Goal: Information Seeking & Learning: Understand process/instructions

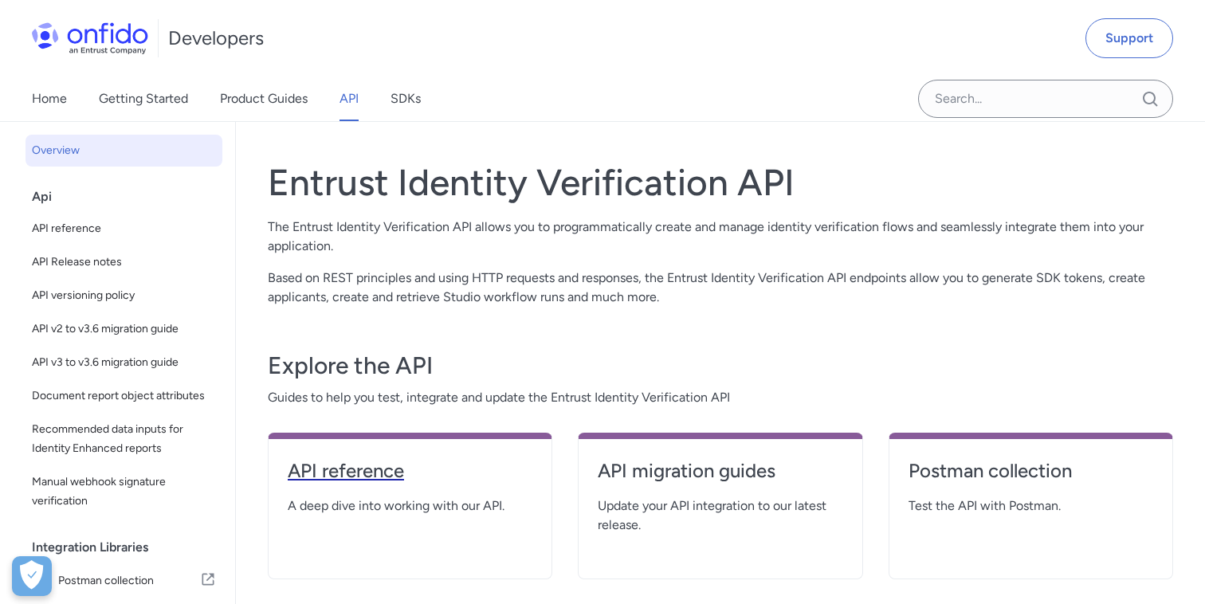
click at [375, 467] on h4 "API reference" at bounding box center [410, 470] width 245 height 25
select select "http"
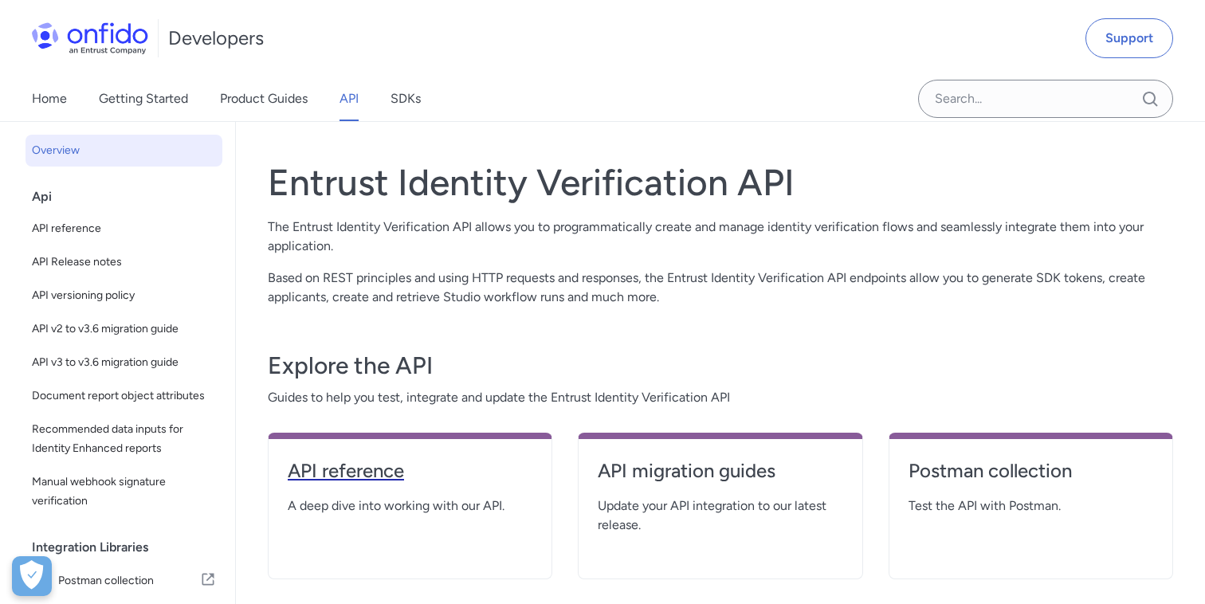
select select "http"
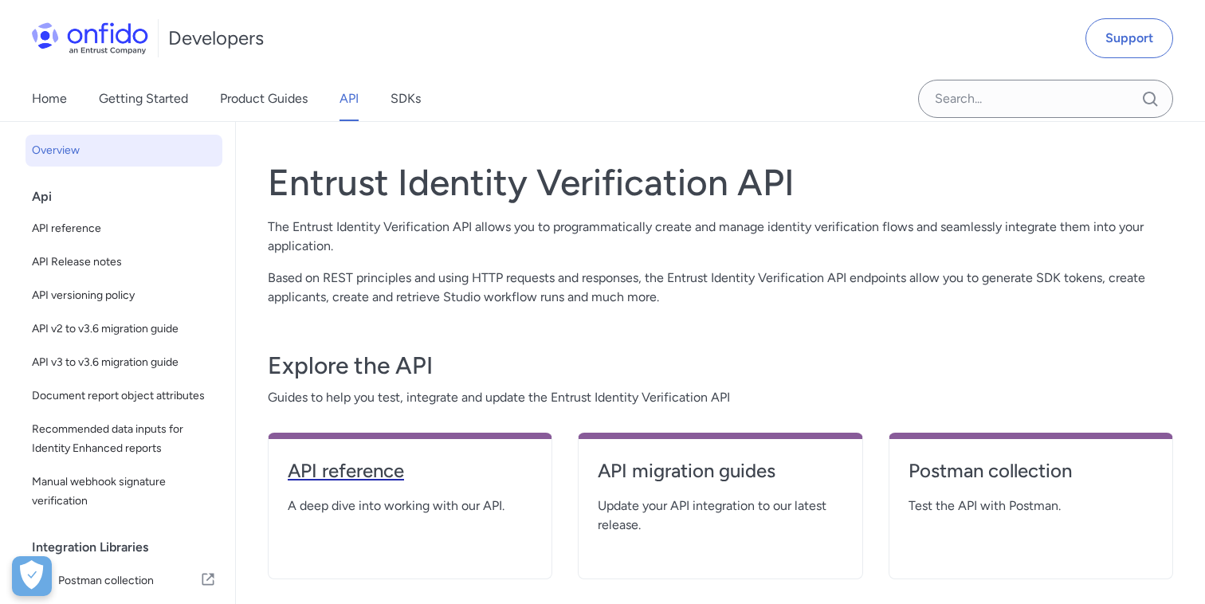
select select "http"
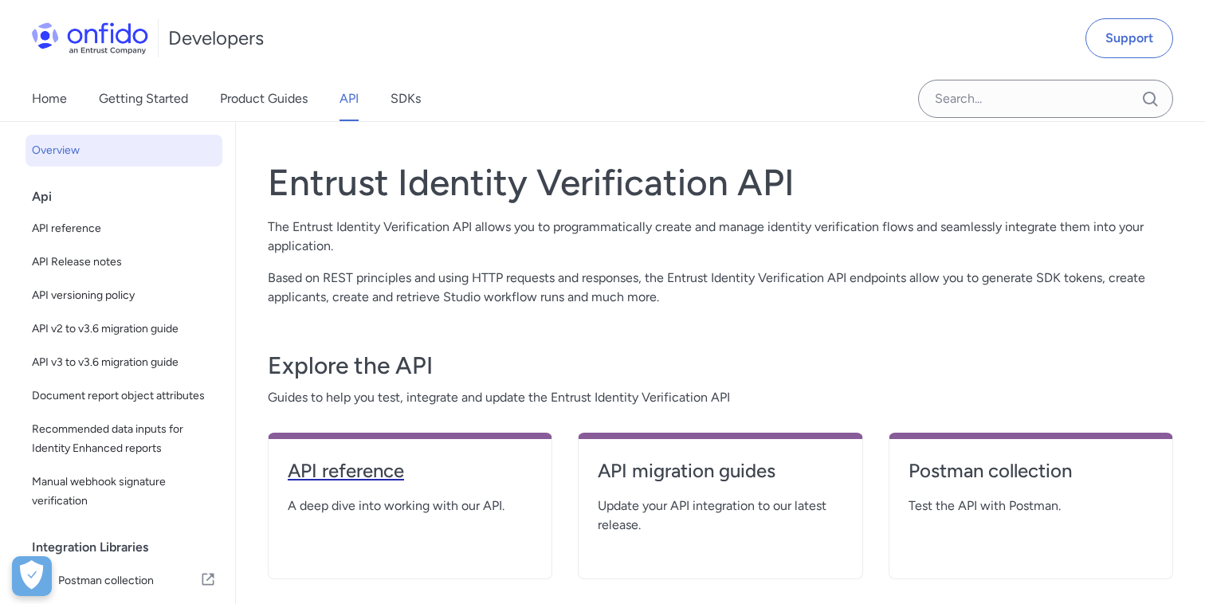
select select "http"
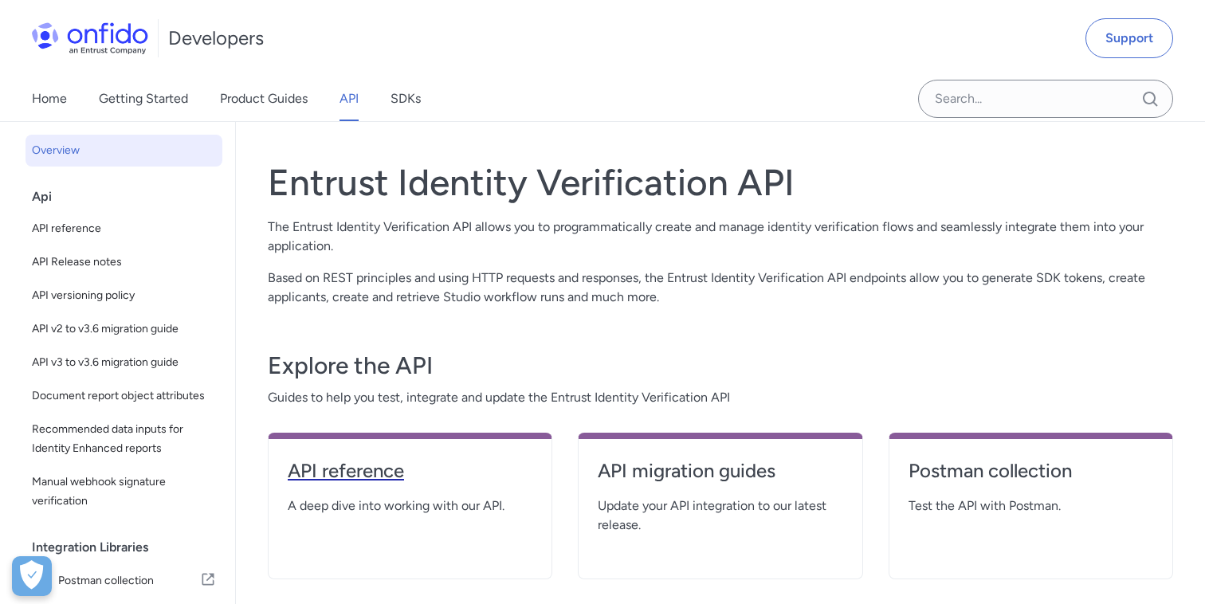
select select "http"
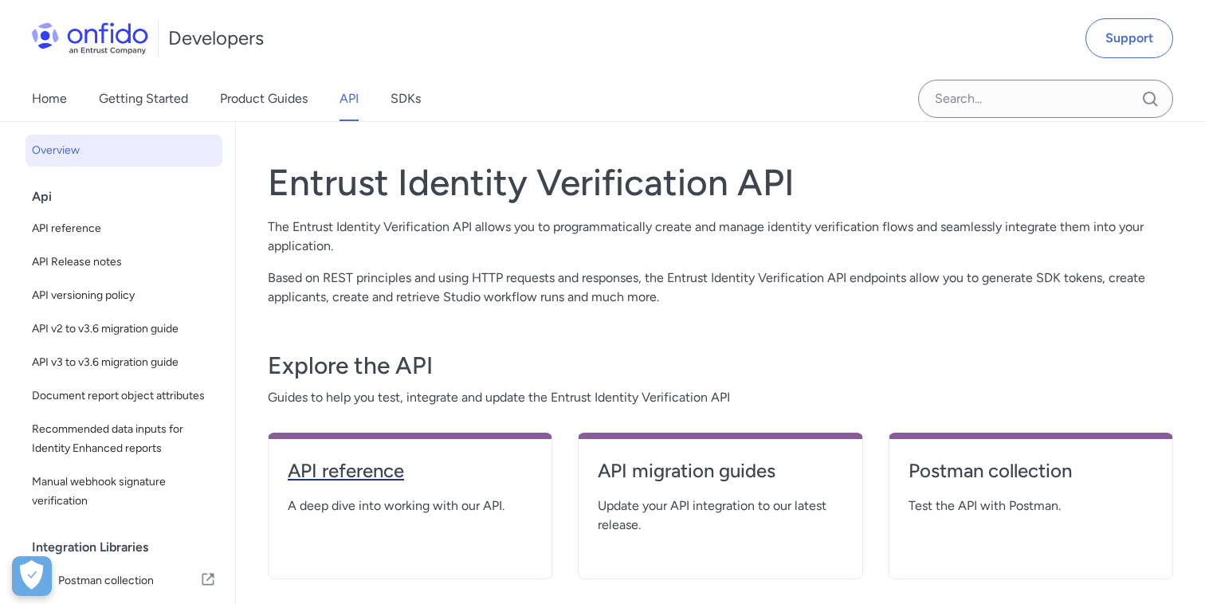
select select "http"
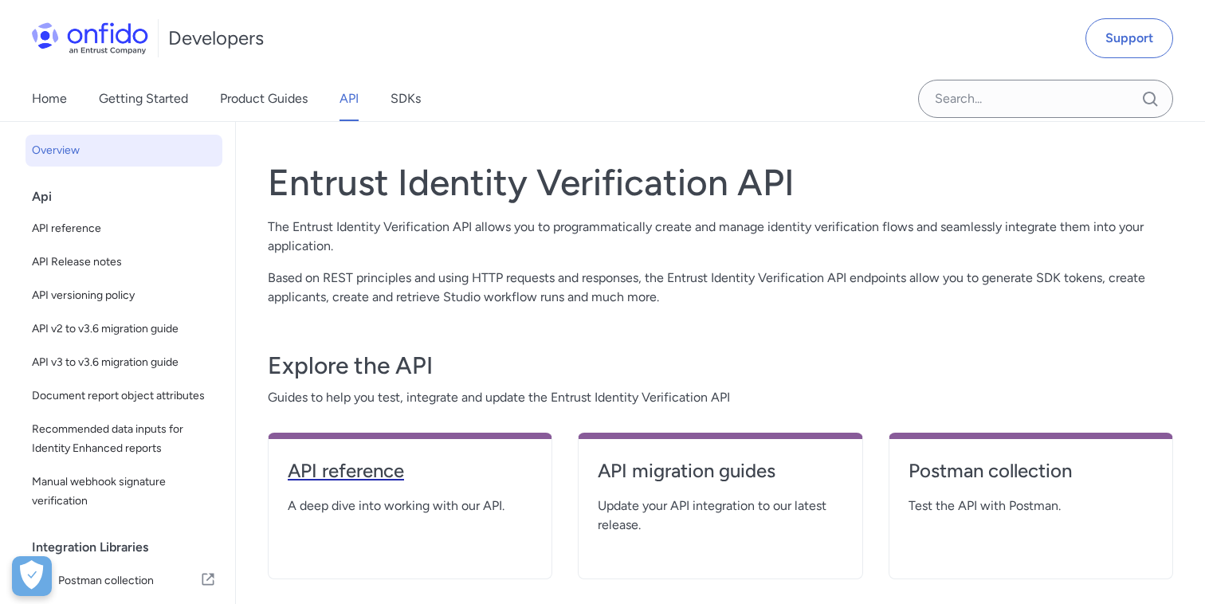
select select "http"
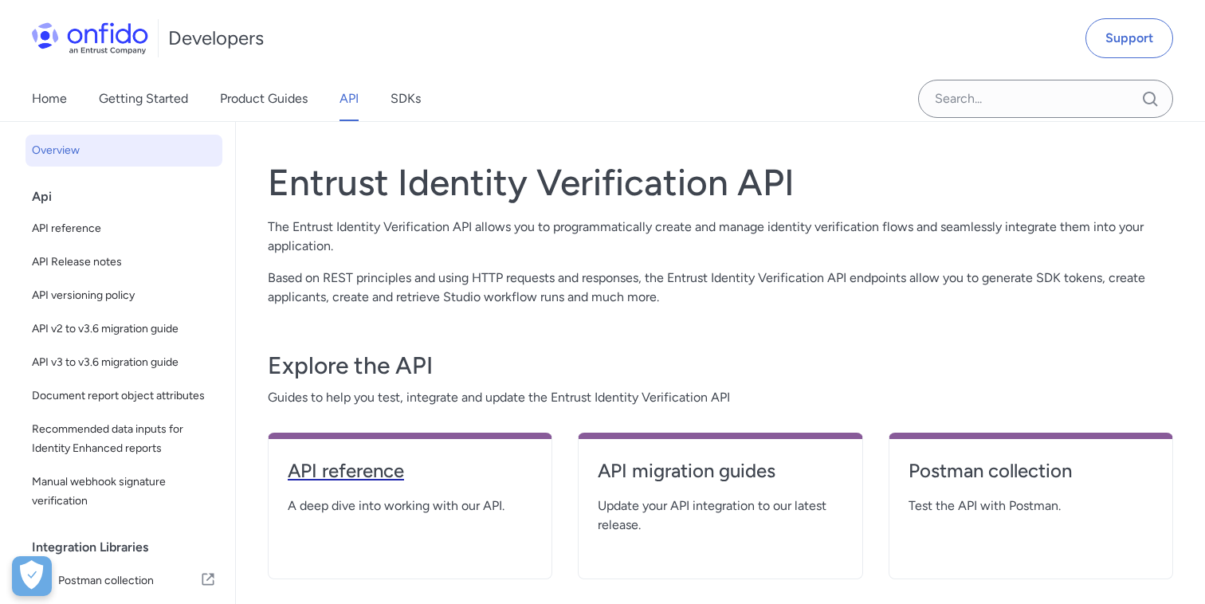
select select "http"
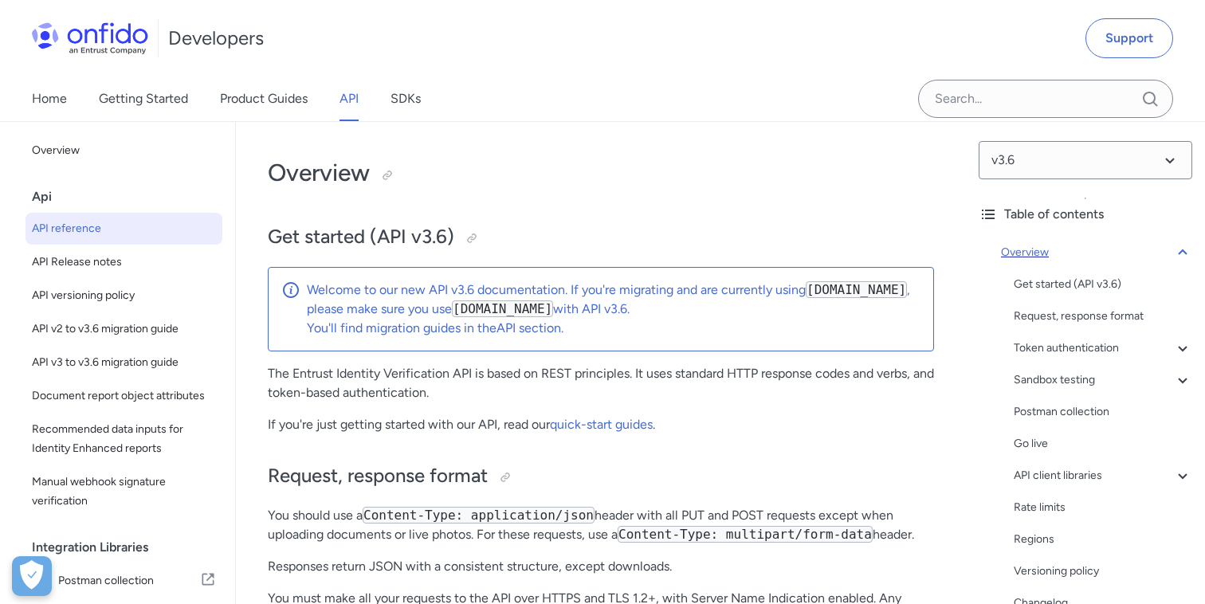
click at [1183, 253] on icon at bounding box center [1182, 252] width 19 height 19
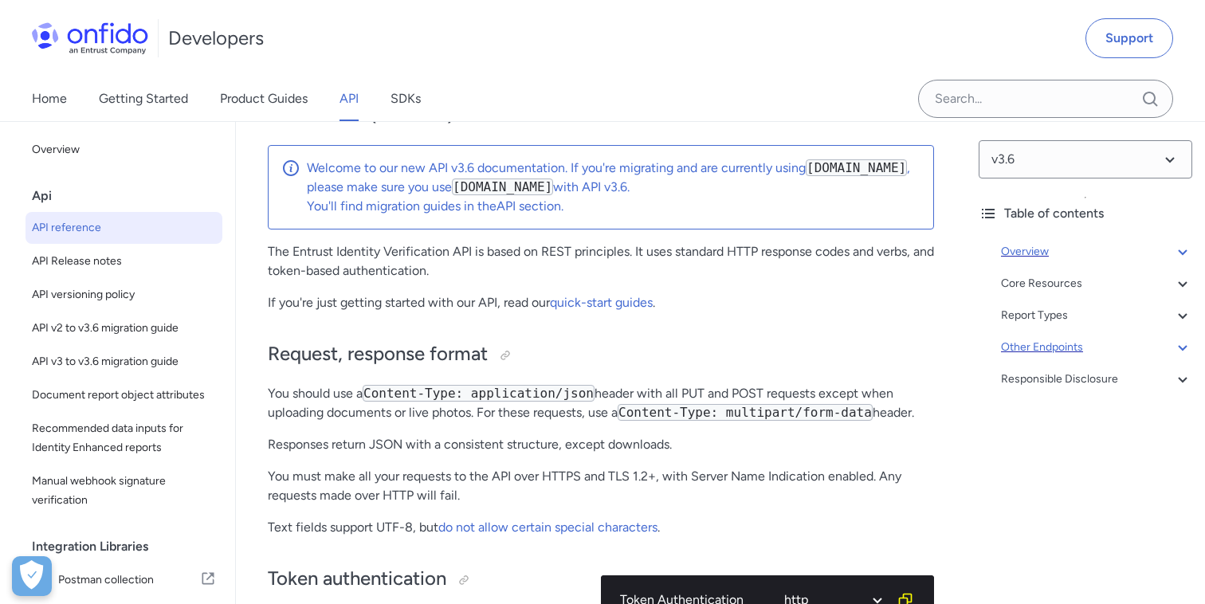
click at [1181, 343] on icon at bounding box center [1182, 347] width 19 height 19
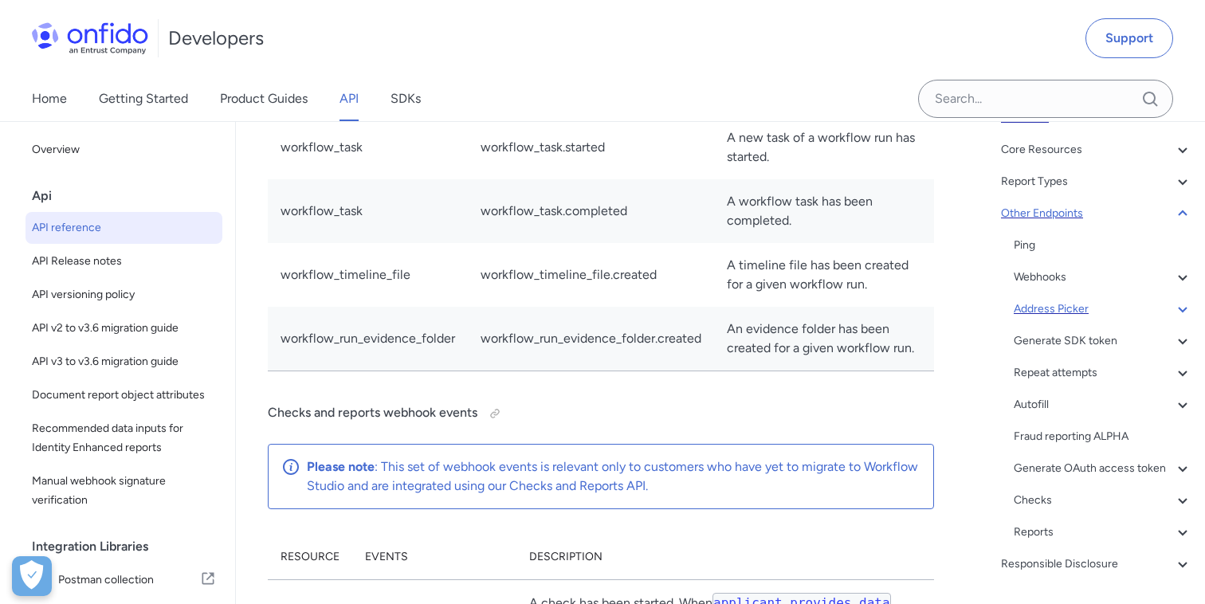
scroll to position [139, 0]
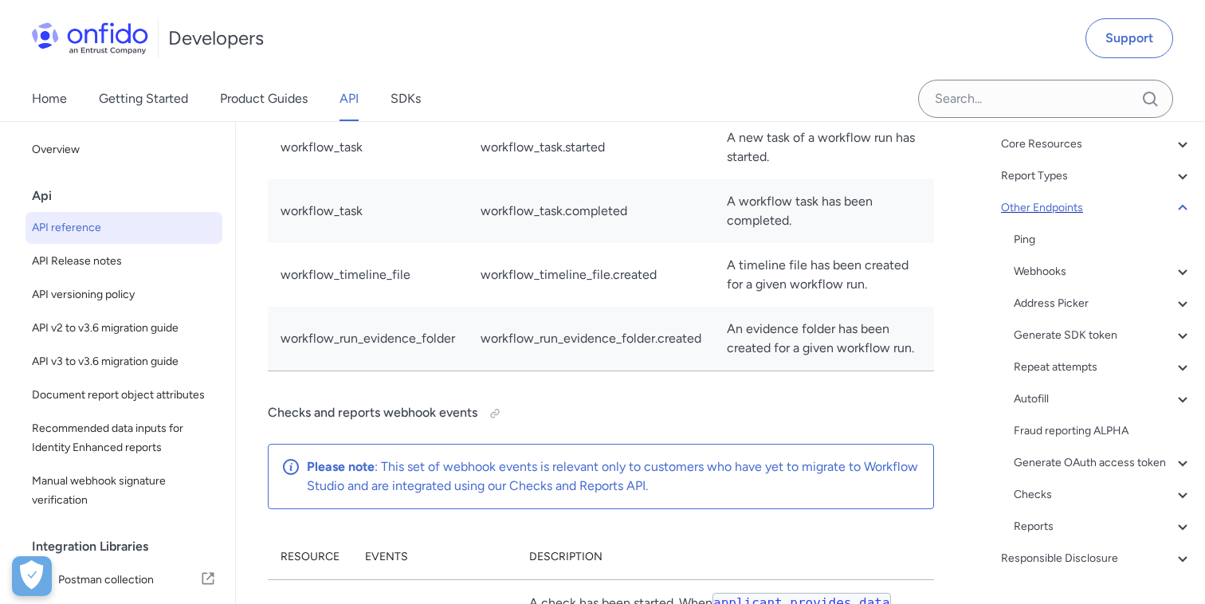
click at [1182, 208] on icon at bounding box center [1182, 207] width 19 height 19
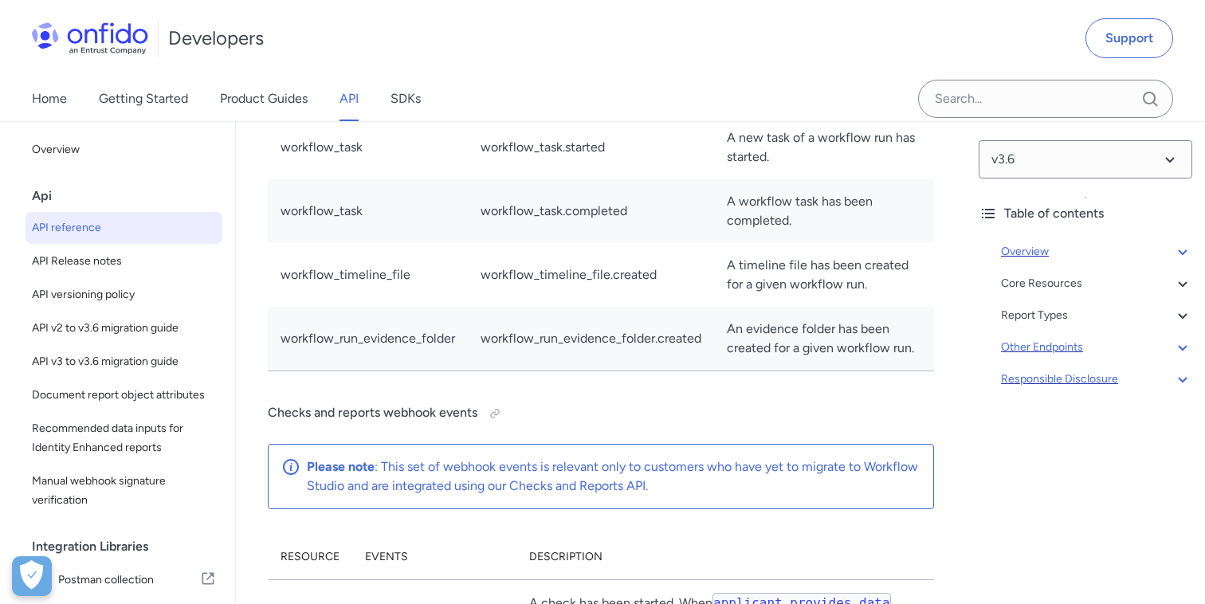
click at [1179, 377] on icon at bounding box center [1182, 379] width 19 height 19
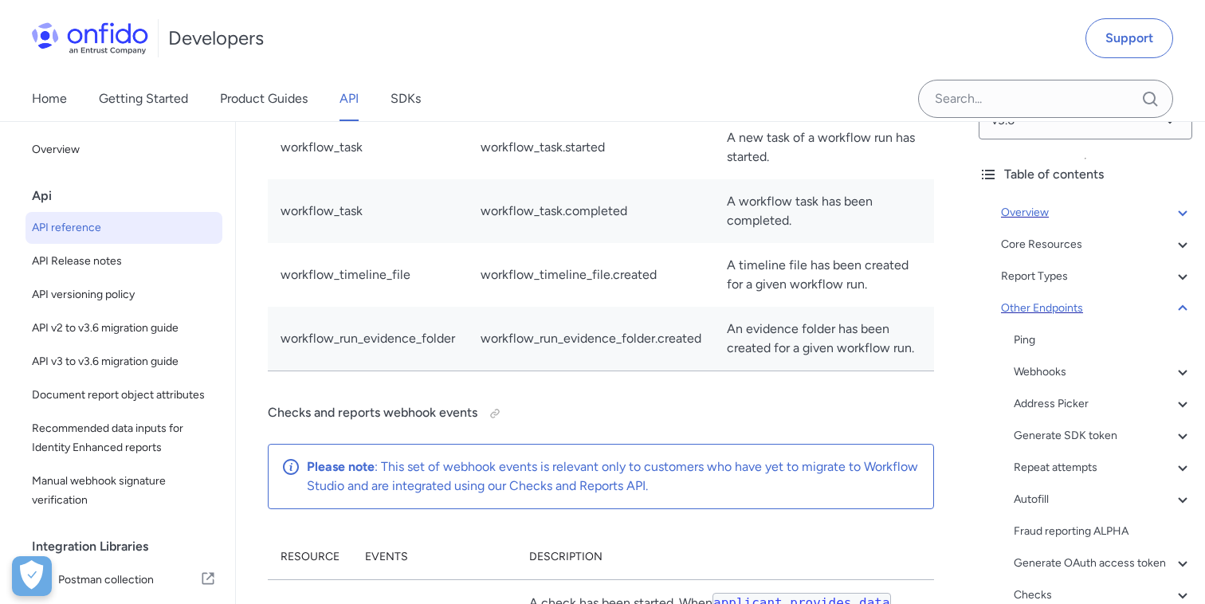
scroll to position [3, 0]
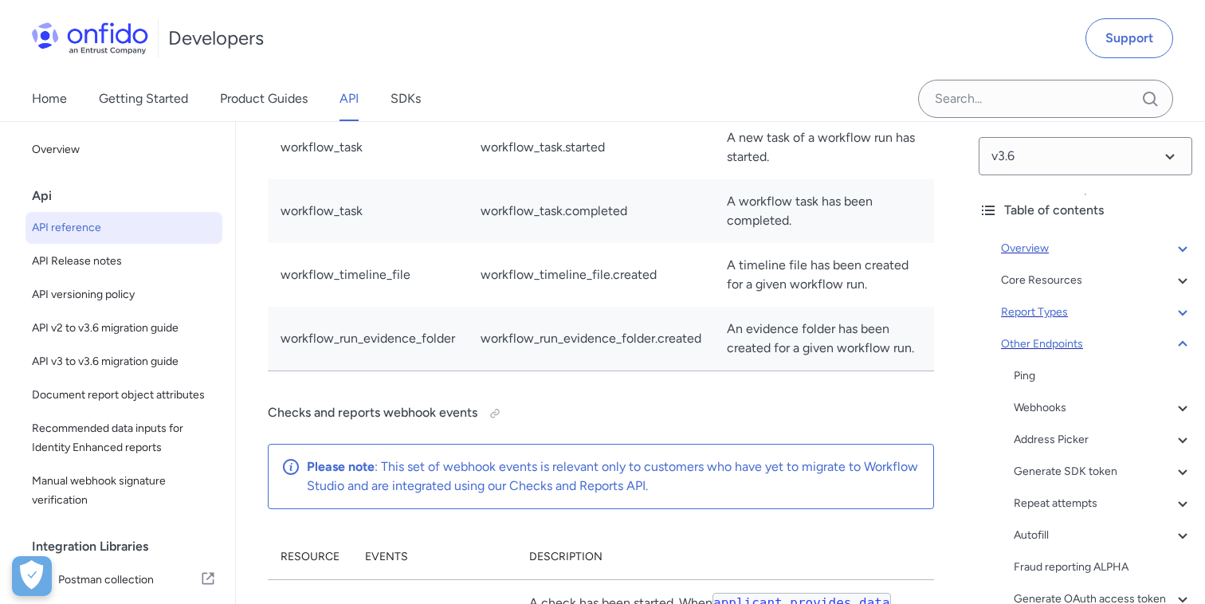
click at [1180, 313] on icon at bounding box center [1182, 313] width 9 height 6
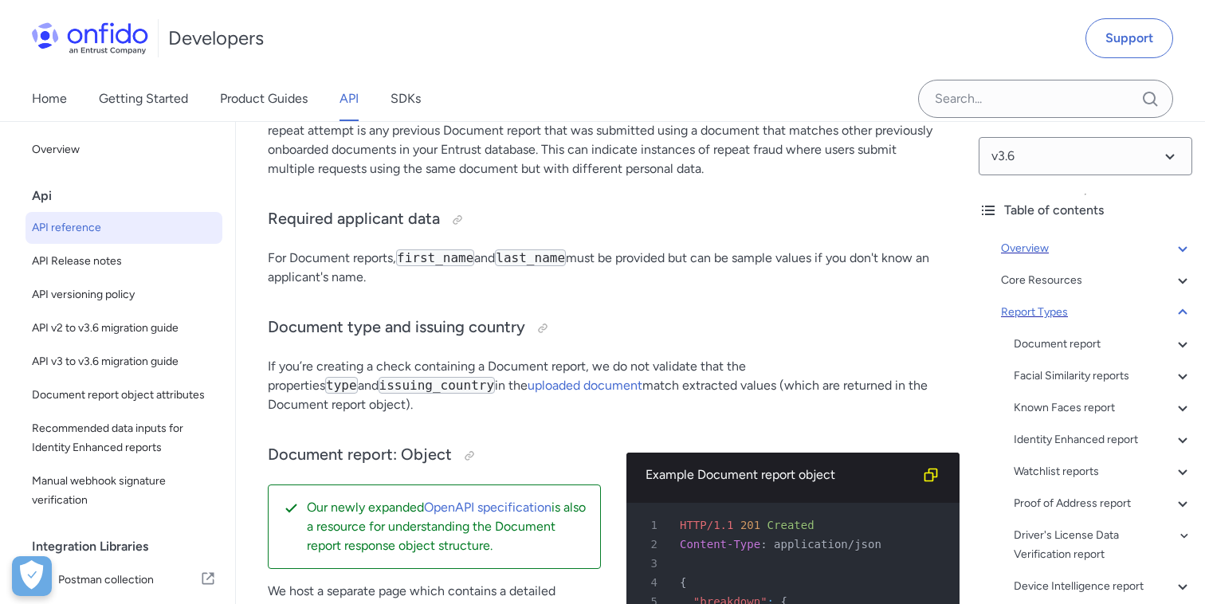
click at [1180, 313] on icon at bounding box center [1182, 312] width 19 height 19
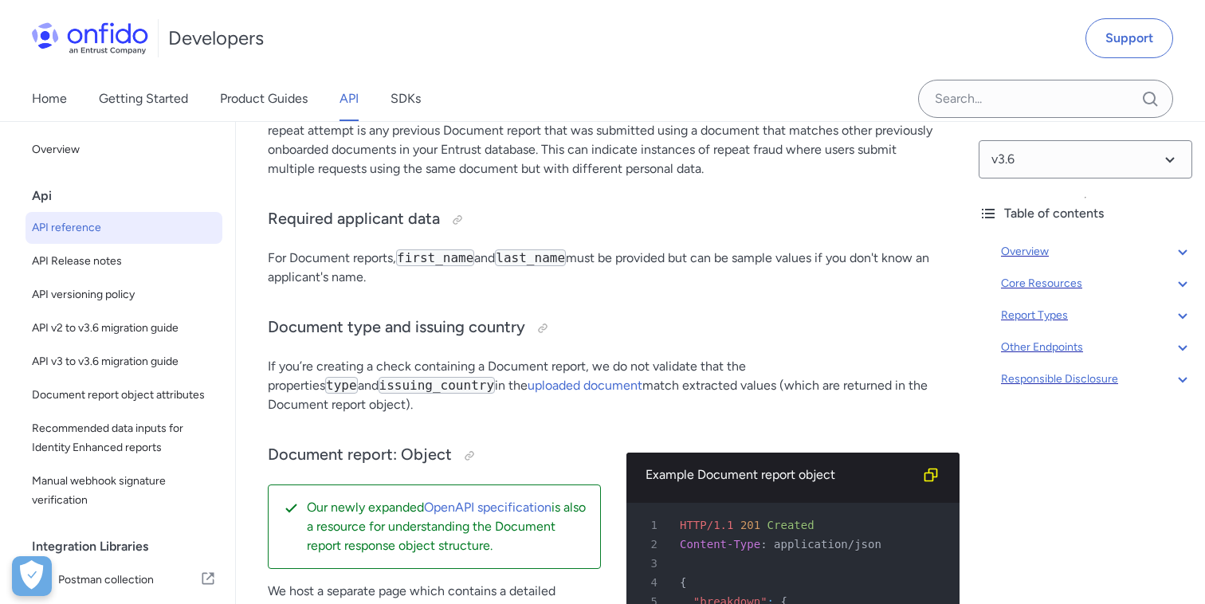
click at [1182, 287] on icon at bounding box center [1182, 283] width 19 height 19
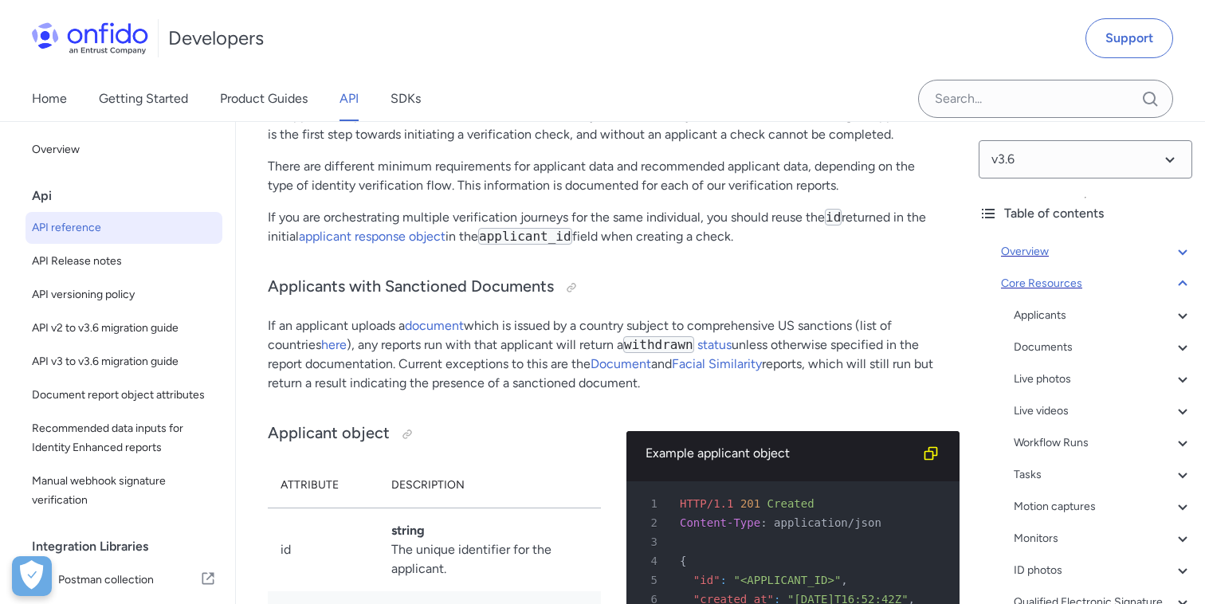
click at [1182, 287] on icon at bounding box center [1182, 283] width 19 height 19
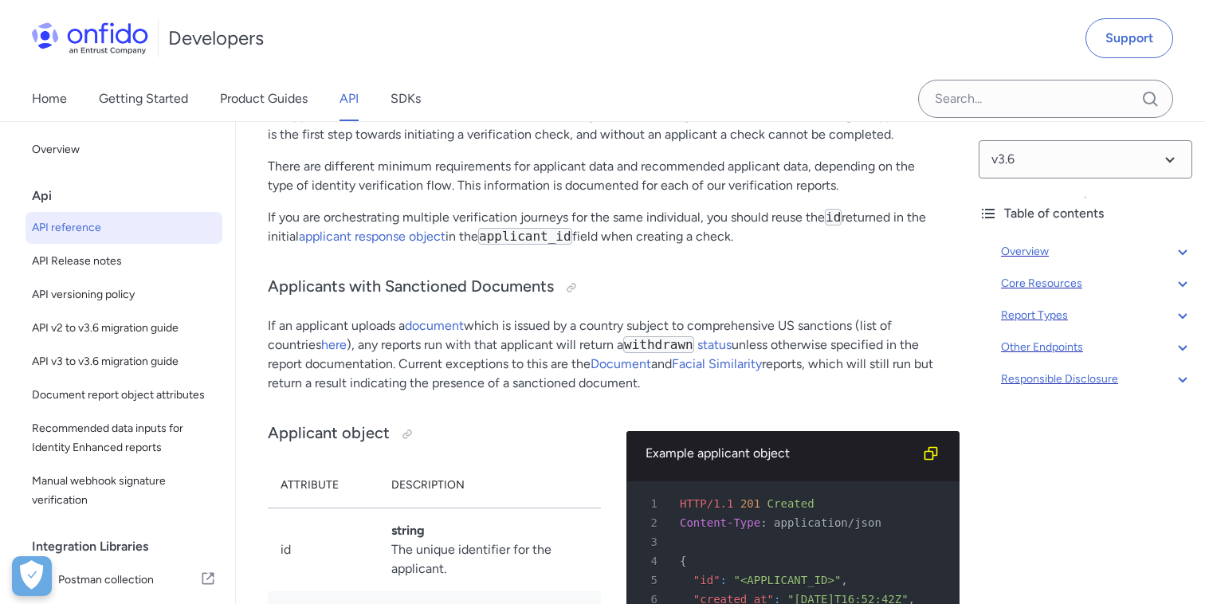
click at [1182, 287] on icon at bounding box center [1182, 283] width 19 height 19
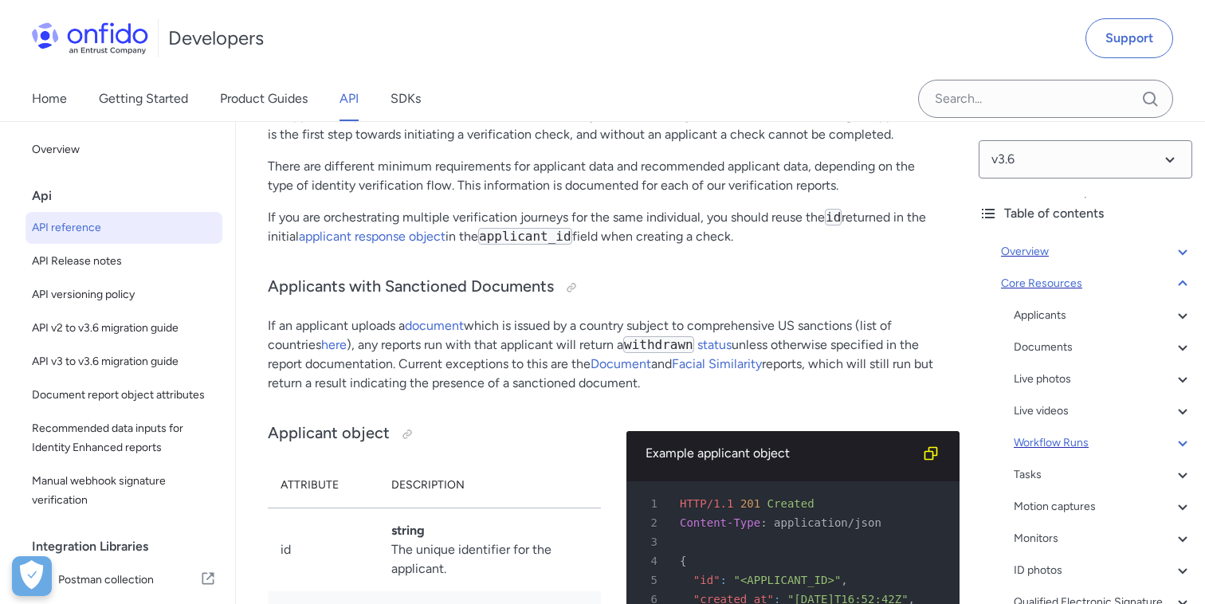
click at [1178, 442] on icon at bounding box center [1182, 442] width 19 height 19
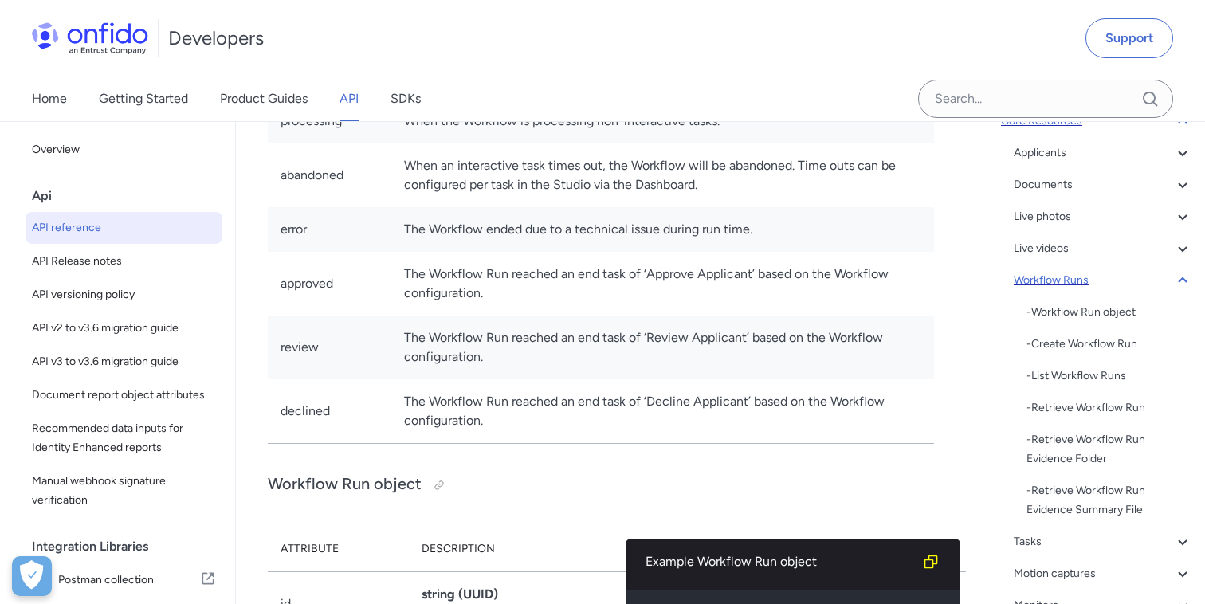
scroll to position [184, 0]
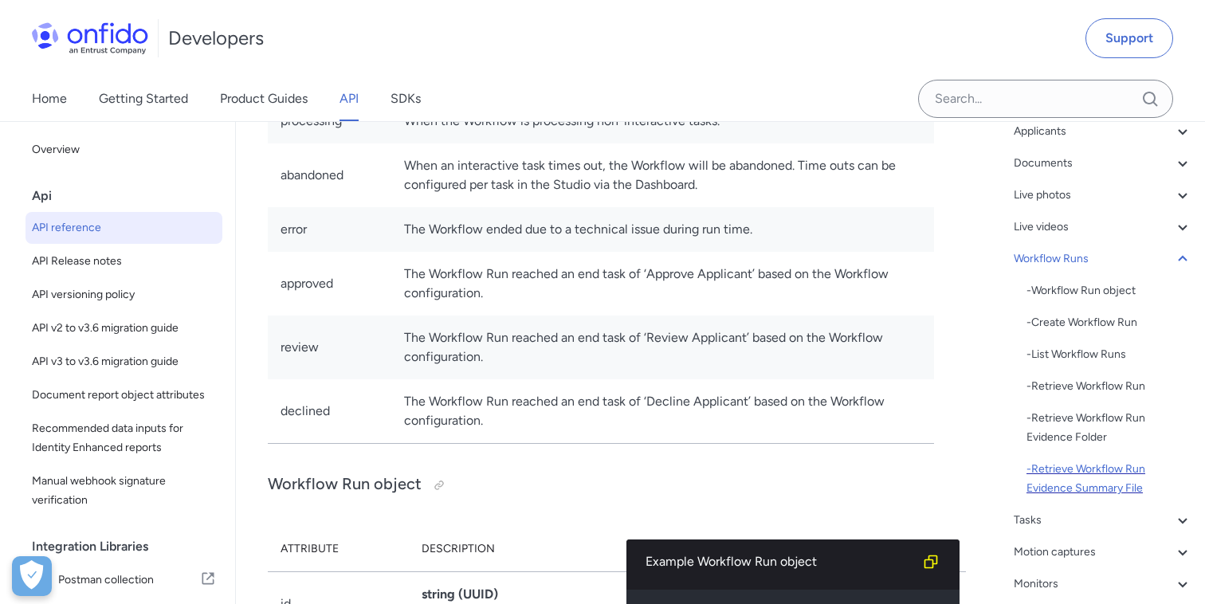
click at [1044, 481] on div "- Retrieve Workflow Run Evidence Summary File" at bounding box center [1109, 479] width 166 height 38
